Goal: Communication & Community: Answer question/provide support

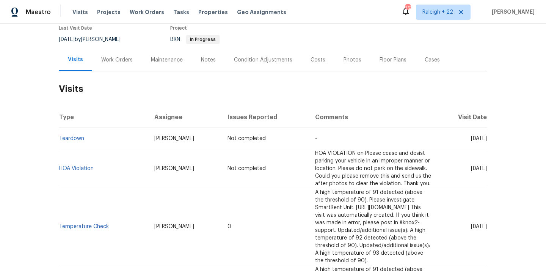
scroll to position [91, 0]
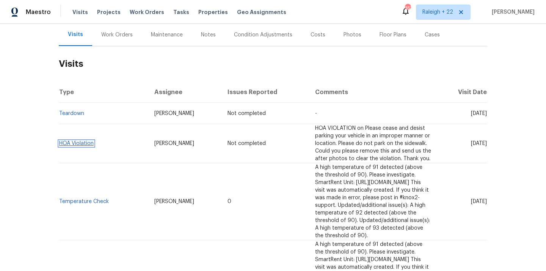
click at [69, 141] on link "HOA Violation" at bounding box center [76, 143] width 35 height 5
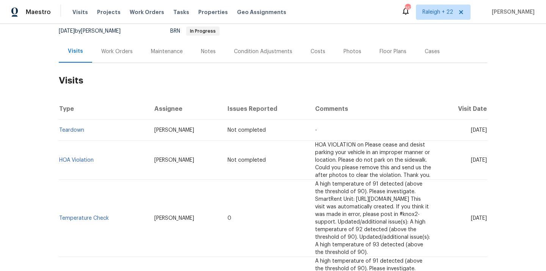
scroll to position [68, 0]
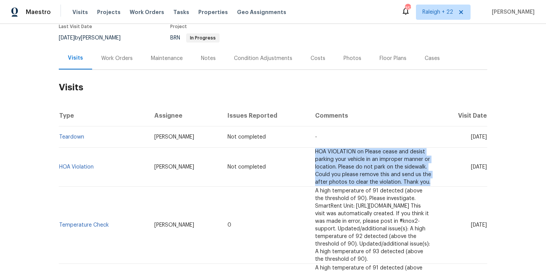
drag, startPoint x: 262, startPoint y: 151, endPoint x: 384, endPoint y: 172, distance: 123.5
click at [384, 172] on td "HOA VIOLATION on Please cease and desist parking your vehicle in an improper ma…" at bounding box center [373, 167] width 129 height 39
copy span "HOA VIOLATION on Please cease and desist parking your vehicle in an improper ma…"
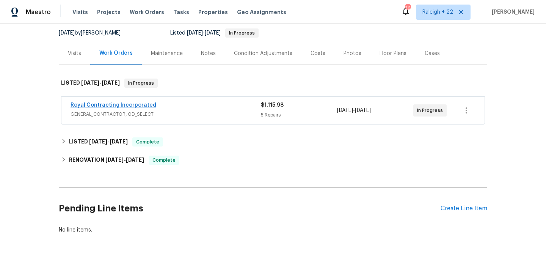
scroll to position [87, 0]
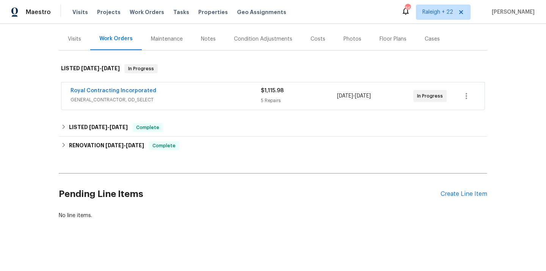
click at [104, 98] on span "GENERAL_CONTRACTOR, OD_SELECT" at bounding box center [166, 100] width 190 height 8
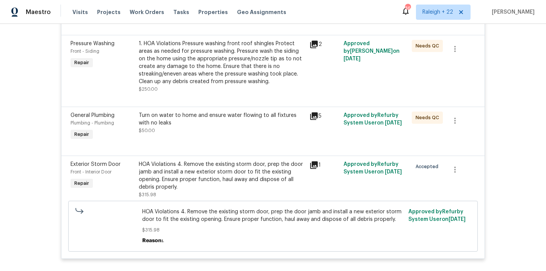
scroll to position [76, 0]
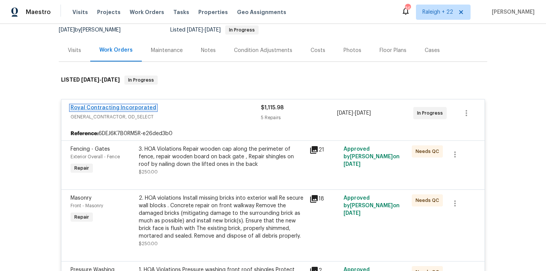
click at [112, 107] on link "Royal Contracting Incorporated" at bounding box center [114, 107] width 86 height 5
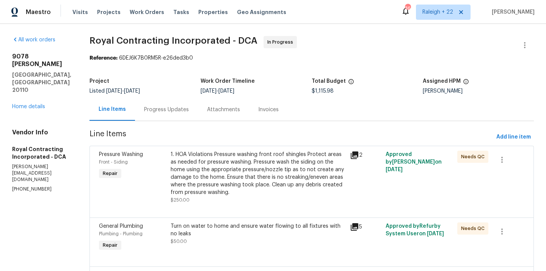
click at [167, 110] on div "Progress Updates" at bounding box center [166, 110] width 45 height 8
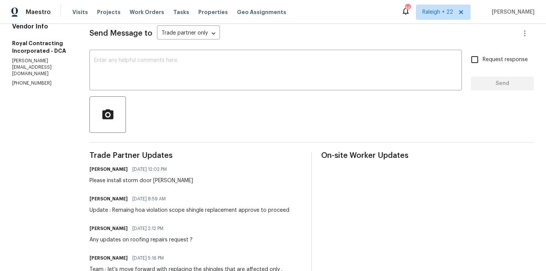
scroll to position [101, 0]
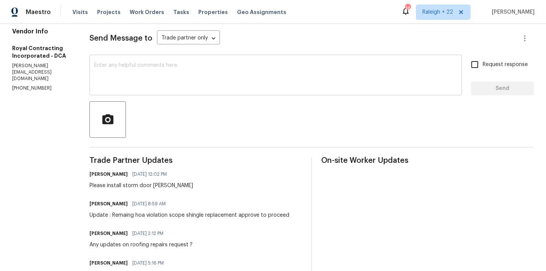
click at [159, 83] on textarea at bounding box center [275, 76] width 363 height 27
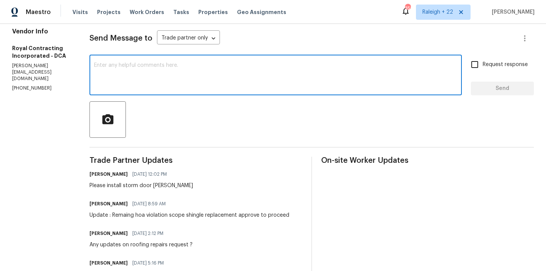
click at [159, 71] on textarea at bounding box center [275, 76] width 363 height 27
paste textarea "The white and glass storm door"
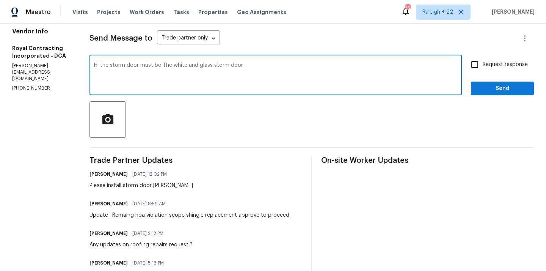
click at [178, 65] on textarea "Hi the storm door must be The white and glass storm door" at bounding box center [275, 76] width 363 height 27
click at [237, 66] on textarea "Hi the storm door must be white and glass storm door" at bounding box center [275, 76] width 363 height 27
type textarea "Hi, the storm door must be white and a glass storm door."
click at [110, 121] on circle "button" at bounding box center [107, 119] width 3 height 3
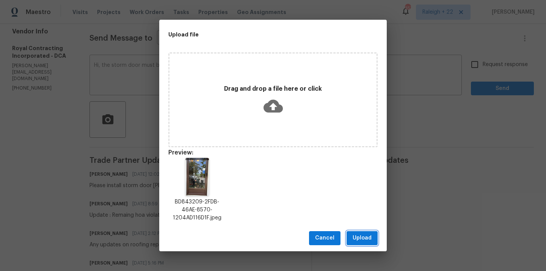
click at [362, 240] on span "Upload" at bounding box center [362, 237] width 19 height 9
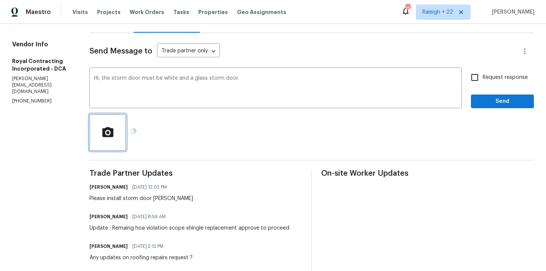
scroll to position [81, 0]
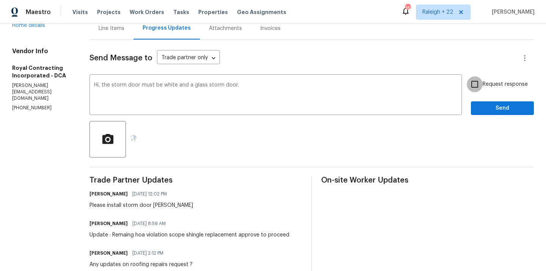
click at [476, 84] on input "Request response" at bounding box center [475, 84] width 16 height 16
checkbox input "true"
click at [481, 105] on span "Send" at bounding box center [502, 108] width 51 height 9
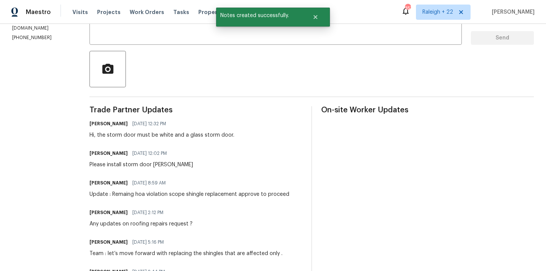
scroll to position [152, 0]
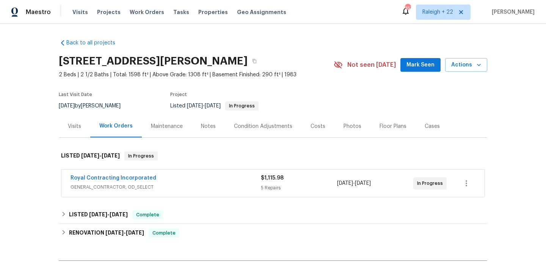
click at [113, 187] on span "GENERAL_CONTRACTOR, OD_SELECT" at bounding box center [166, 187] width 190 height 8
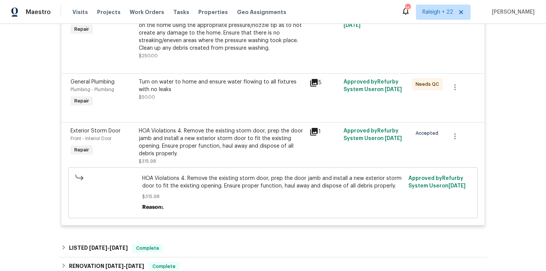
scroll to position [457, 0]
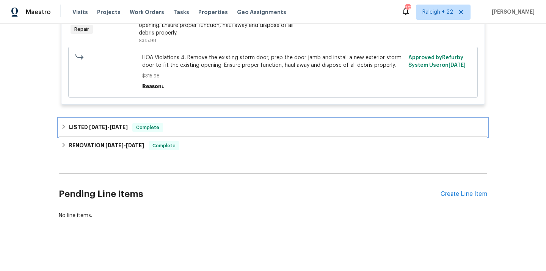
click at [65, 128] on icon at bounding box center [63, 126] width 5 height 5
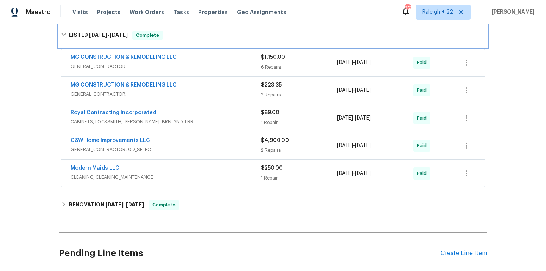
scroll to position [556, 0]
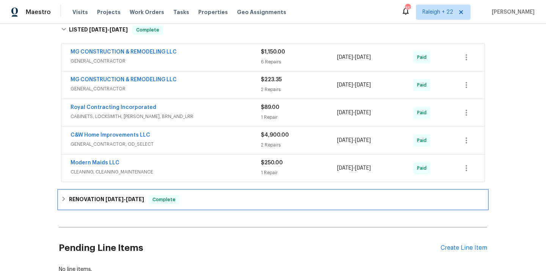
click at [65, 197] on icon at bounding box center [63, 198] width 5 height 5
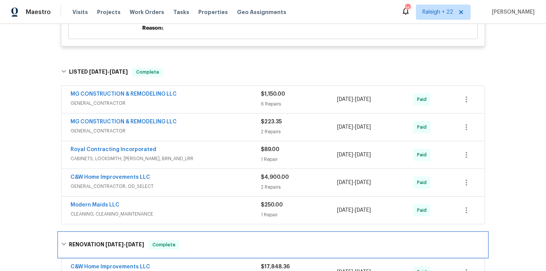
scroll to position [495, 0]
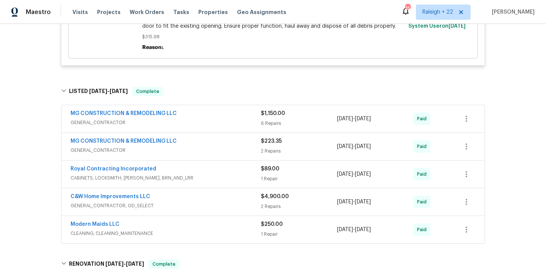
click at [101, 123] on span "GENERAL_CONTRACTOR" at bounding box center [166, 123] width 190 height 8
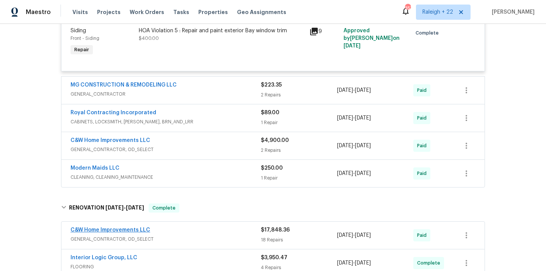
scroll to position [1017, 0]
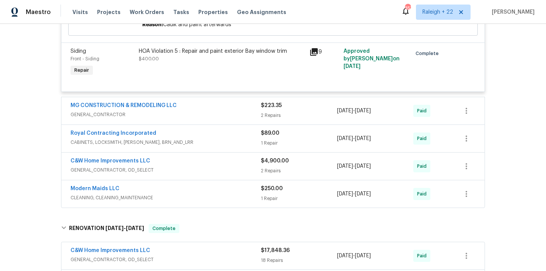
click at [104, 115] on span "GENERAL_CONTRACTOR" at bounding box center [166, 115] width 190 height 8
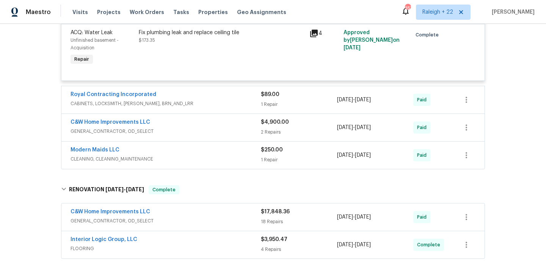
scroll to position [1290, 0]
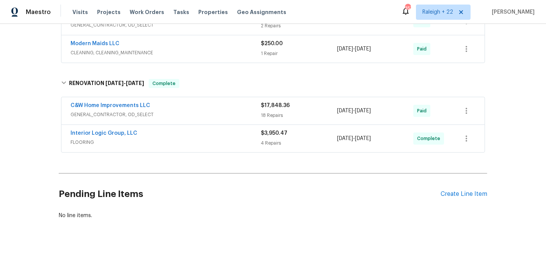
click at [101, 53] on span "CLEANING, CLEANING_MAINTENANCE" at bounding box center [166, 53] width 190 height 8
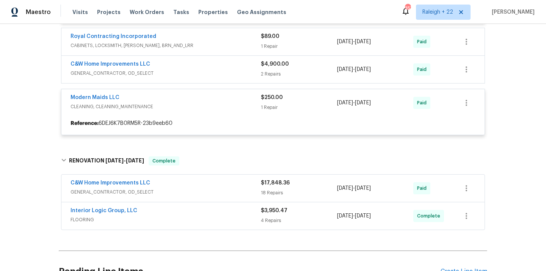
scroll to position [1219, 0]
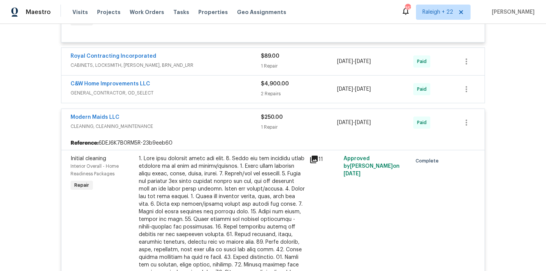
click at [100, 69] on span "CABINETS, LOCKSMITH, HANDYMAN, BRN_AND_LRR" at bounding box center [166, 65] width 190 height 8
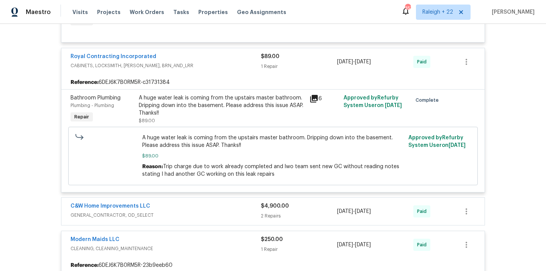
scroll to position [1253, 0]
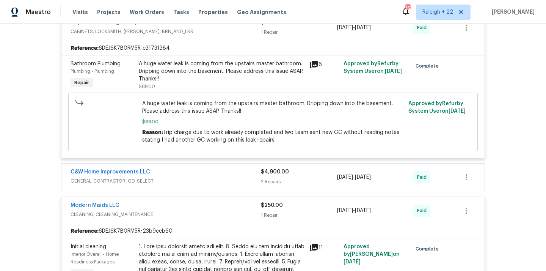
click at [143, 185] on span "GENERAL_CONTRACTOR, OD_SELECT" at bounding box center [166, 181] width 190 height 8
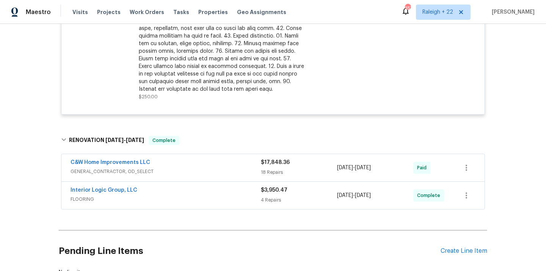
scroll to position [1707, 0]
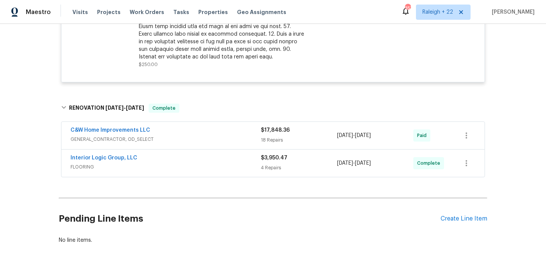
click at [118, 139] on span "GENERAL_CONTRACTOR, OD_SELECT" at bounding box center [166, 139] width 190 height 8
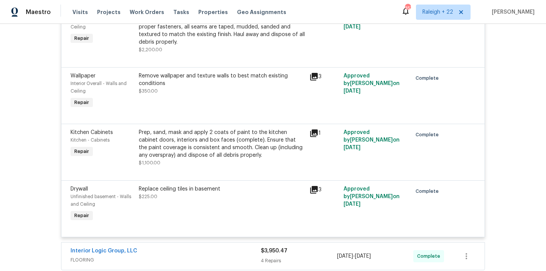
scroll to position [319, 0]
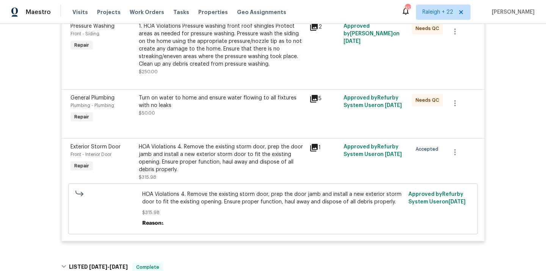
click at [178, 164] on div "HOA Violations 4. Remove the existing storm door, prep the door jamb and instal…" at bounding box center [222, 158] width 166 height 30
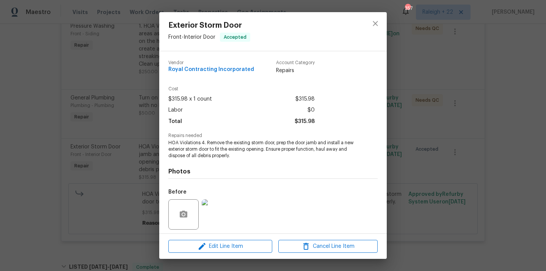
scroll to position [53, 0]
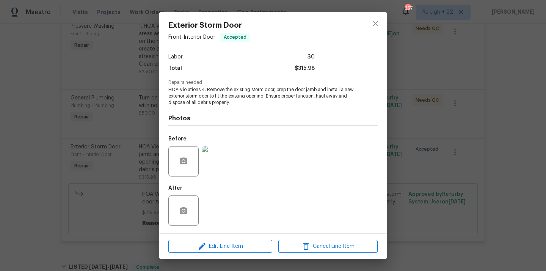
click at [222, 168] on img at bounding box center [217, 161] width 30 height 30
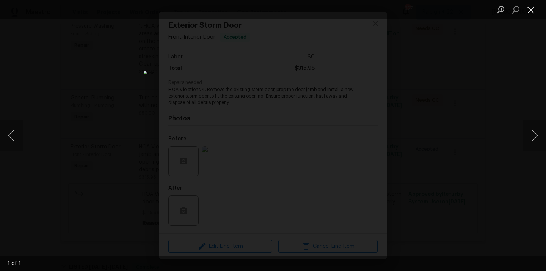
click at [528, 4] on button "Close lightbox" at bounding box center [530, 9] width 15 height 13
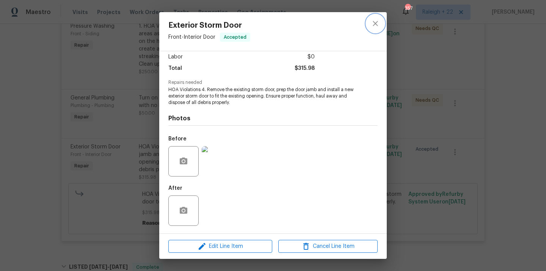
click at [374, 24] on icon "close" at bounding box center [375, 23] width 5 height 5
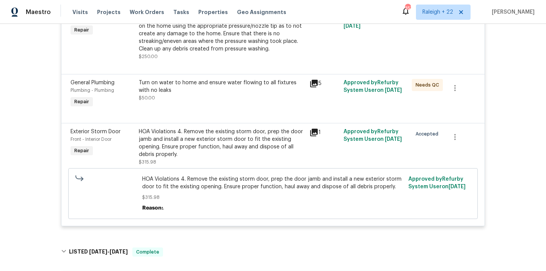
scroll to position [828, 0]
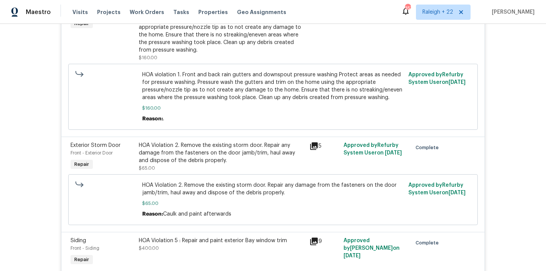
click at [247, 147] on div "HOA Violation 2. Remove the existing storm door. Repair any damage from the fas…" at bounding box center [222, 152] width 166 height 23
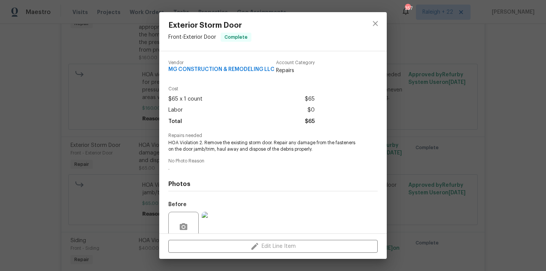
scroll to position [66, 0]
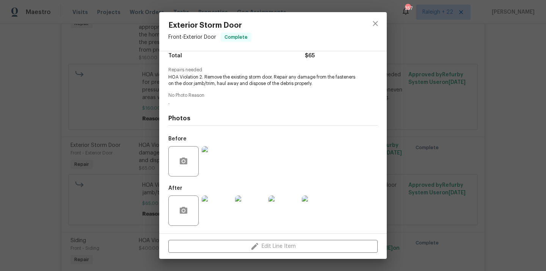
click at [214, 164] on img at bounding box center [217, 161] width 30 height 30
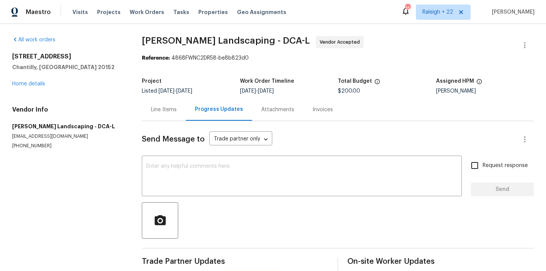
click at [172, 104] on div "Line Items" at bounding box center [164, 109] width 44 height 22
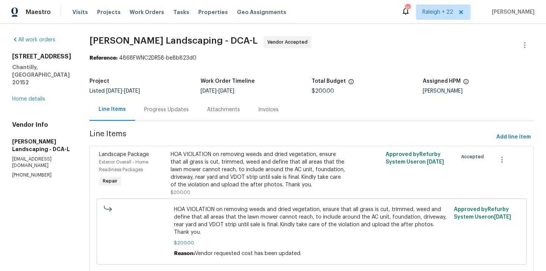
scroll to position [30, 0]
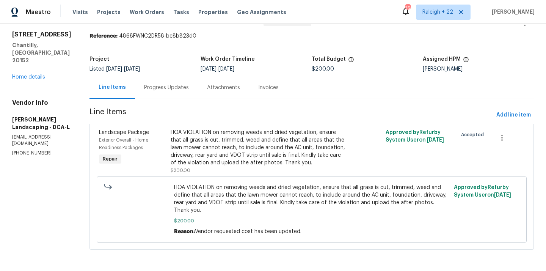
click at [189, 84] on div "Progress Updates" at bounding box center [166, 88] width 45 height 8
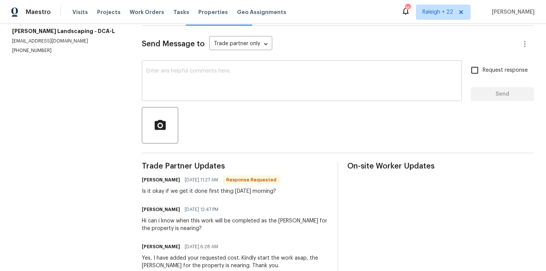
scroll to position [92, 0]
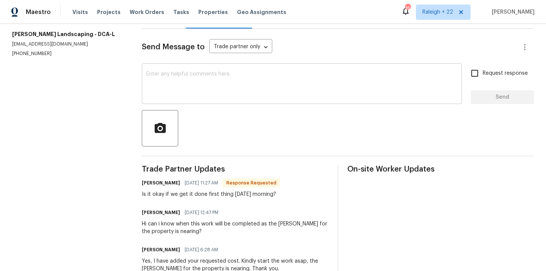
click at [204, 84] on textarea at bounding box center [301, 84] width 311 height 27
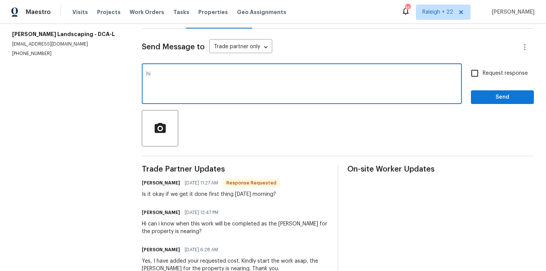
type textarea "h"
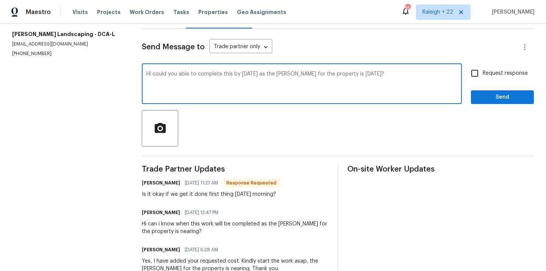
type textarea "Hi could you able to complete this by [DATE] as the [PERSON_NAME] for the prope…"
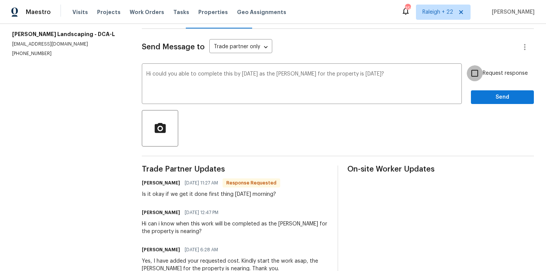
click at [477, 73] on input "Request response" at bounding box center [475, 73] width 16 height 16
checkbox input "true"
click at [483, 95] on span "Send" at bounding box center [502, 97] width 51 height 9
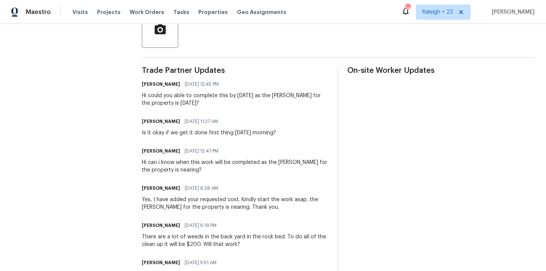
scroll to position [0, 0]
